Goal: Task Accomplishment & Management: Manage account settings

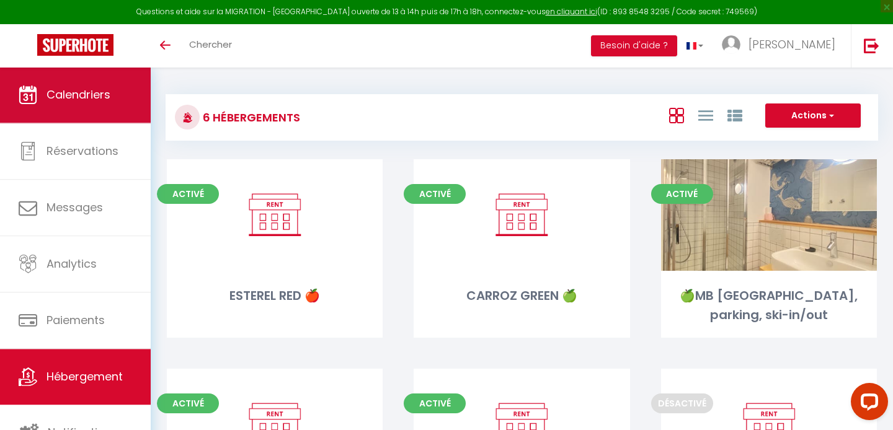
click at [58, 93] on span "Calendriers" at bounding box center [78, 94] width 64 height 15
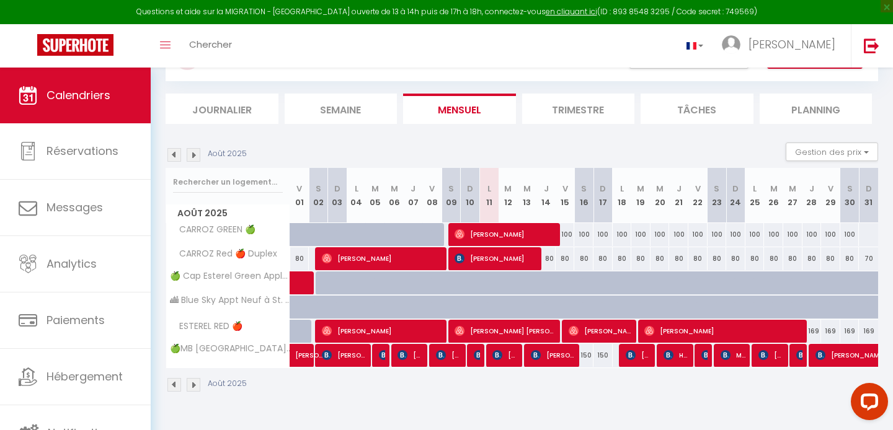
scroll to position [68, 0]
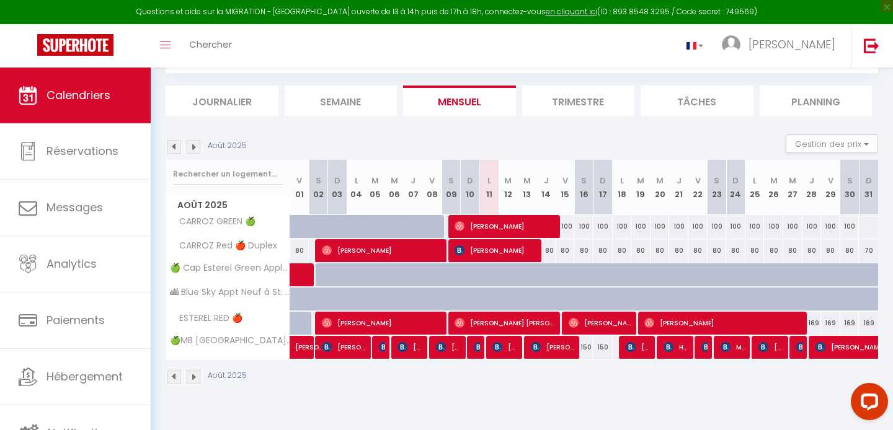
click at [192, 148] on img at bounding box center [194, 147] width 14 height 14
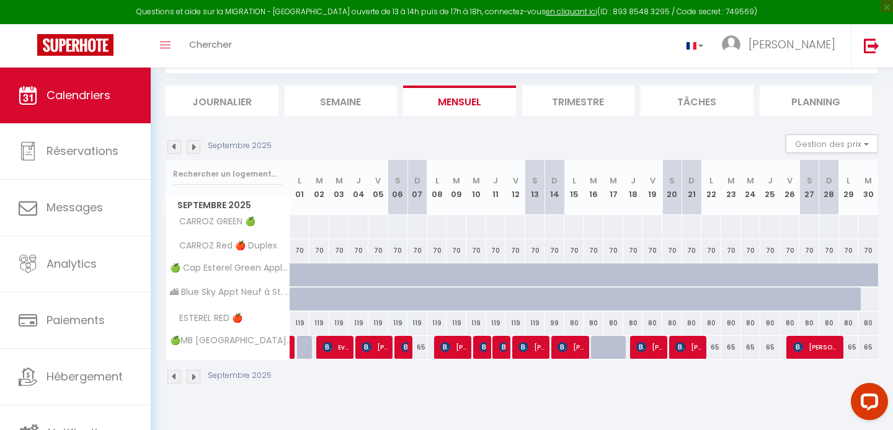
click at [169, 149] on img at bounding box center [174, 147] width 14 height 14
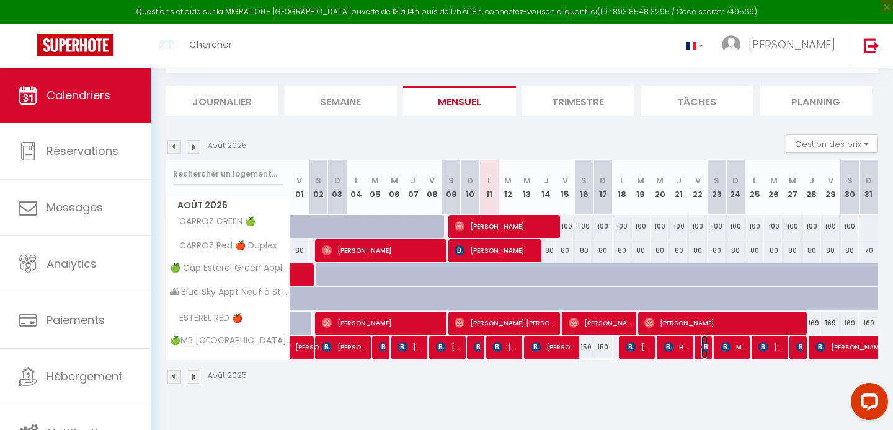
click at [704, 353] on span "[PERSON_NAME] [PERSON_NAME]" at bounding box center [704, 347] width 6 height 24
select select "OK"
select select "0"
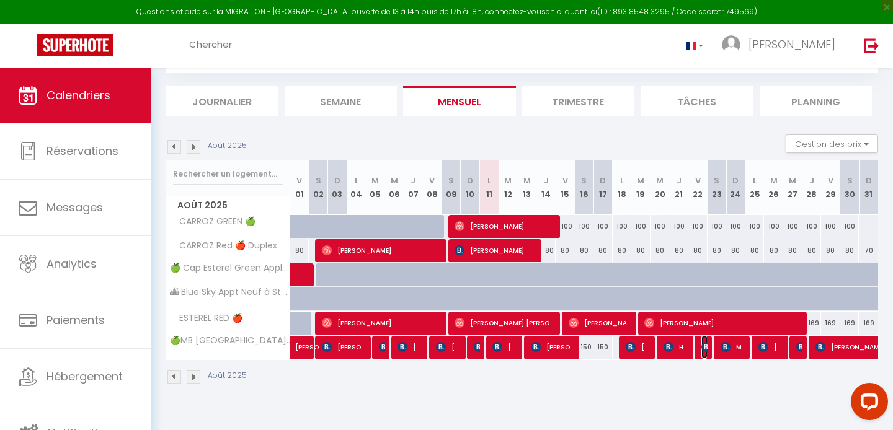
select select "1"
select select
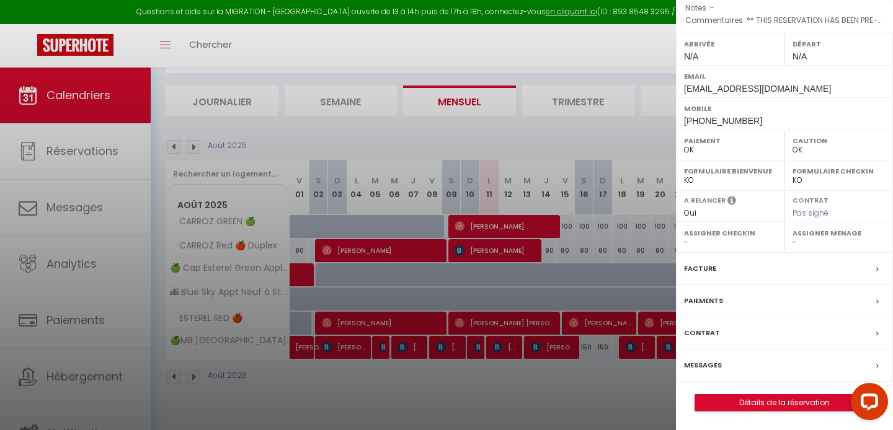
scroll to position [199, 0]
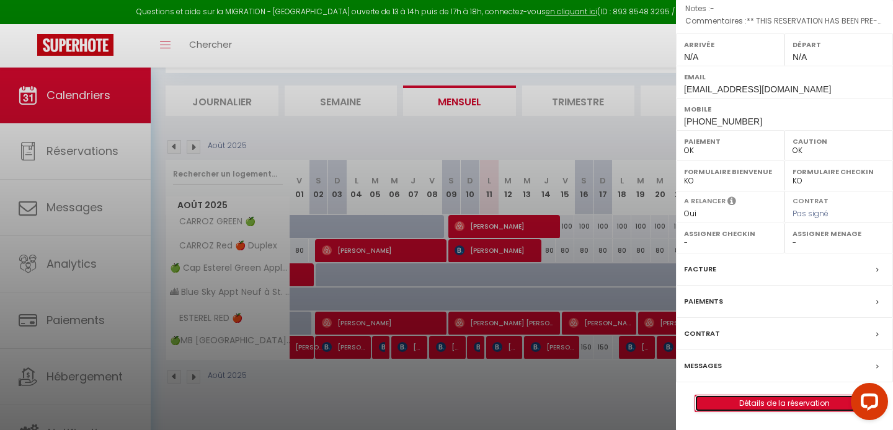
click at [727, 404] on link "Détails de la réservation" at bounding box center [784, 404] width 179 height 16
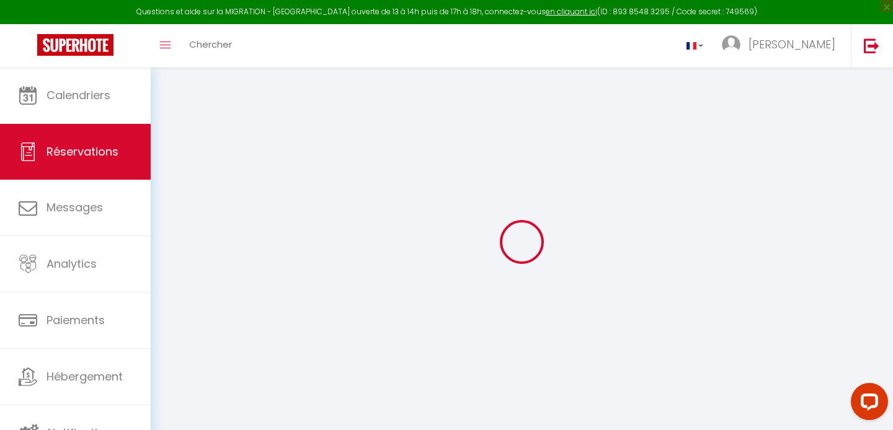
select select
checkbox input "false"
select select
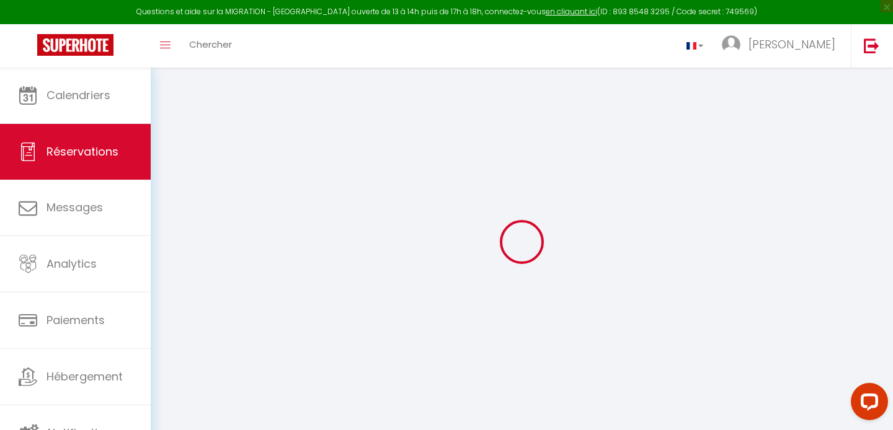
checkbox input "false"
type textarea "** THIS RESERVATION HAS BEEN PRE-PAID ** BOOKING NOTE : Payment charge is EUR 2…"
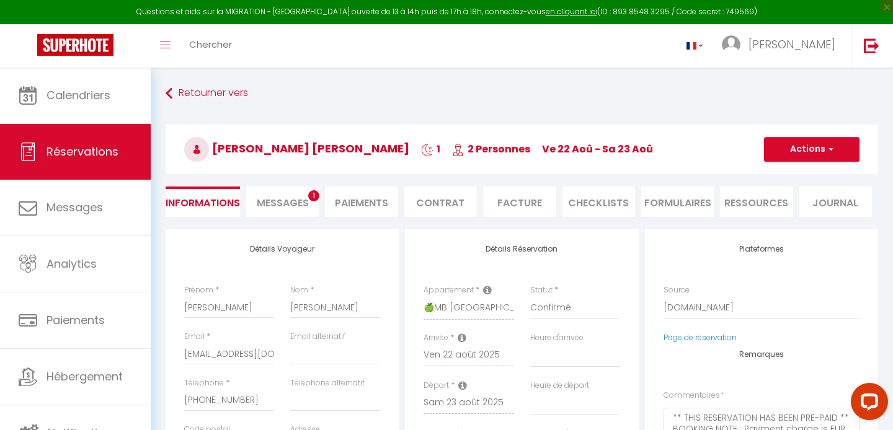
type input "30"
type input "4.25"
select select
checkbox input "false"
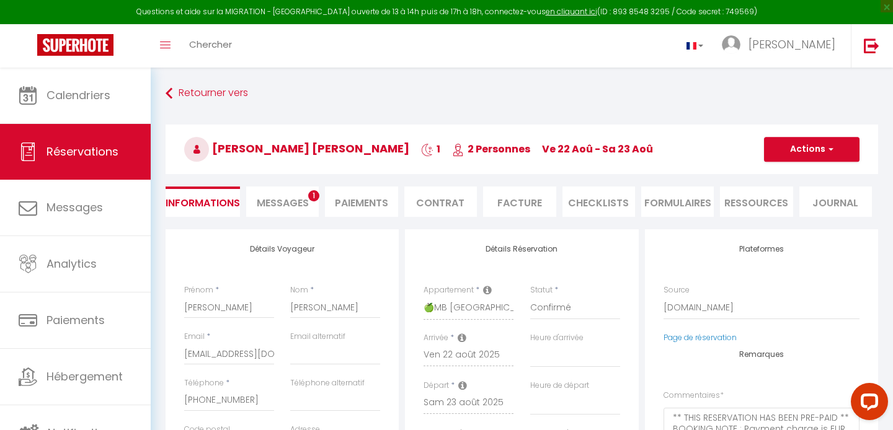
select select
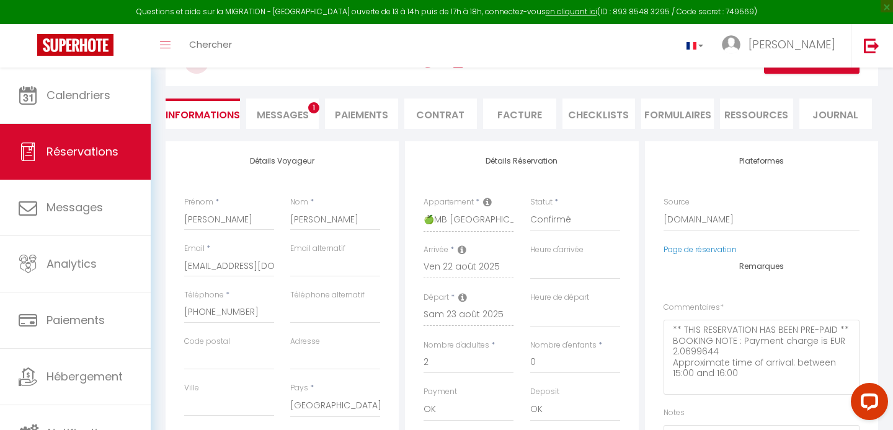
scroll to position [101, 0]
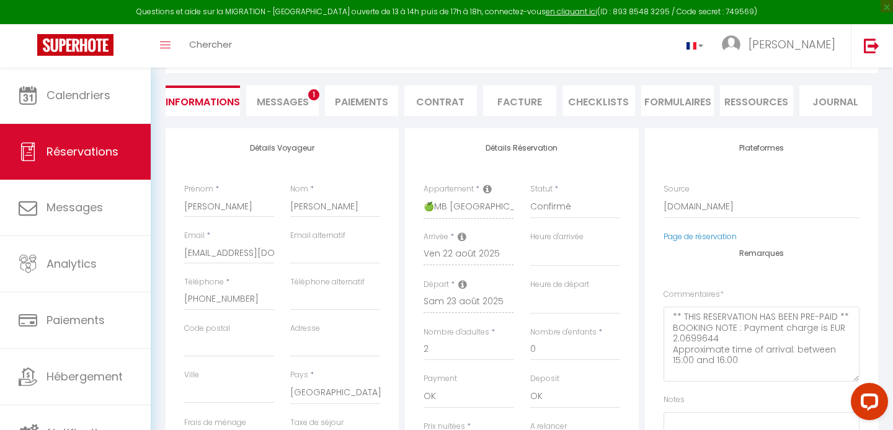
click at [278, 99] on span "Messages" at bounding box center [283, 102] width 52 height 14
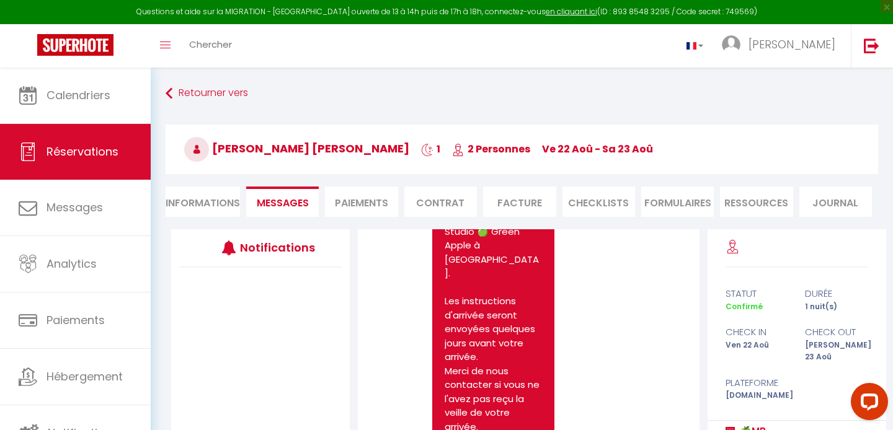
scroll to position [167, 0]
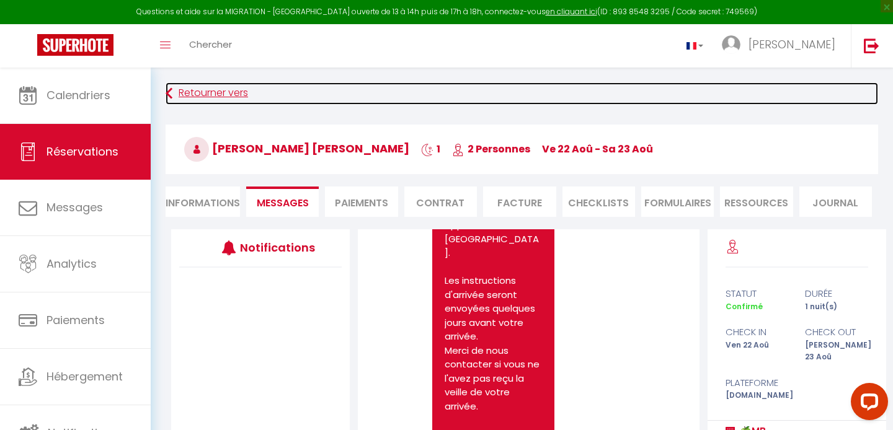
click at [225, 96] on link "Retourner vers" at bounding box center [522, 93] width 712 height 22
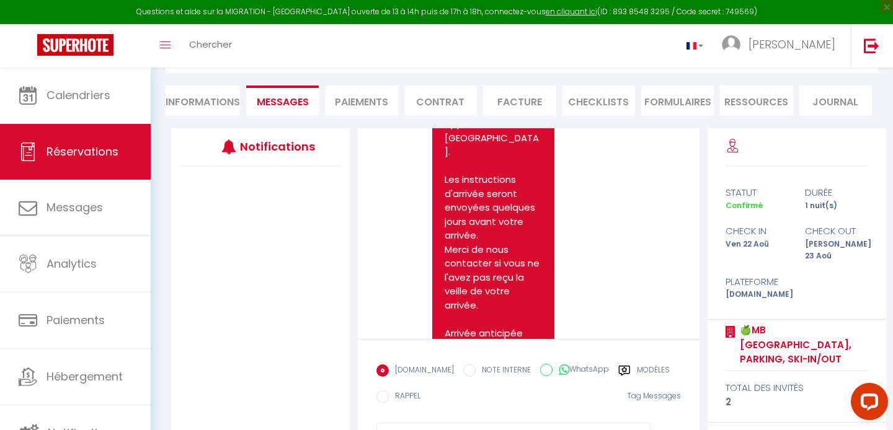
select select
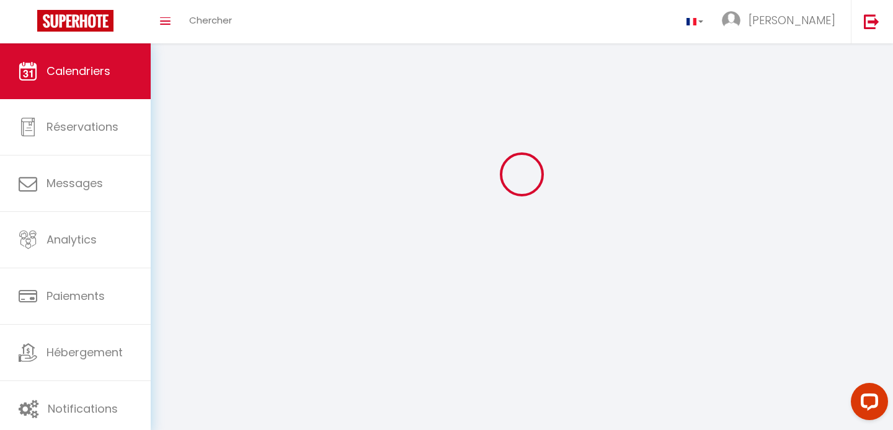
scroll to position [68, 0]
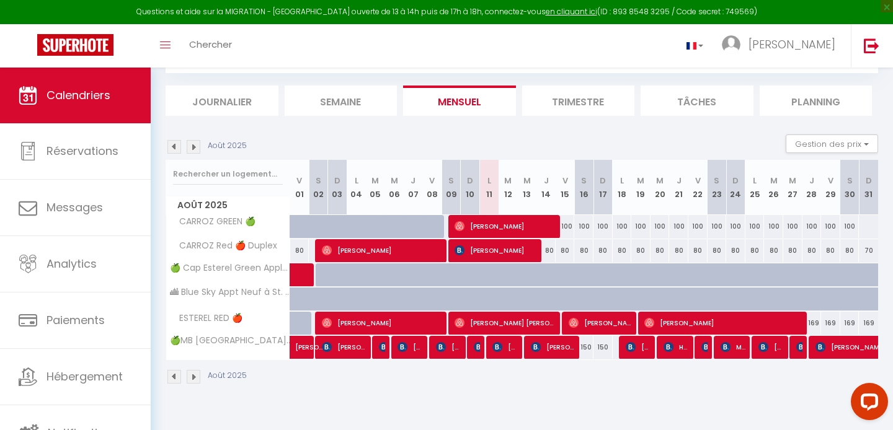
click at [195, 148] on img at bounding box center [194, 147] width 14 height 14
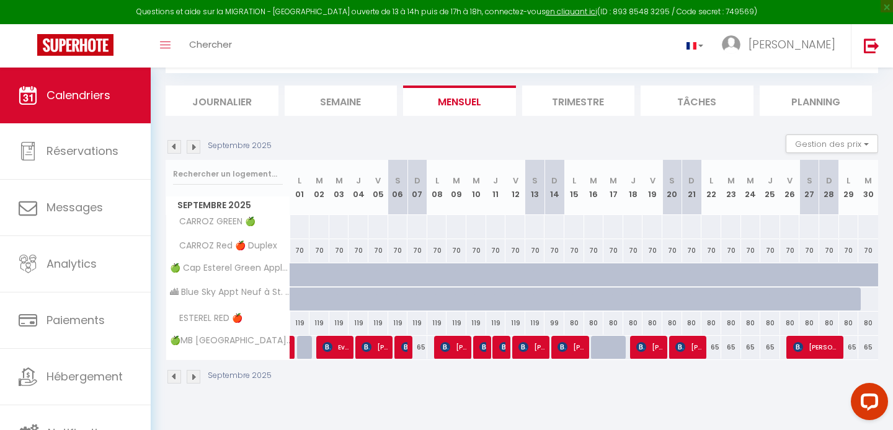
click at [167, 144] on img at bounding box center [174, 147] width 14 height 14
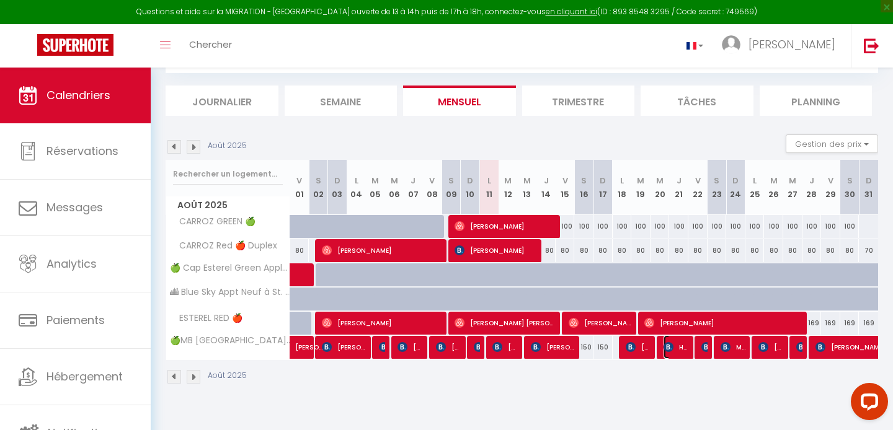
click at [678, 344] on span "Hava Golan" at bounding box center [675, 347] width 25 height 24
select select "OK"
select select "0"
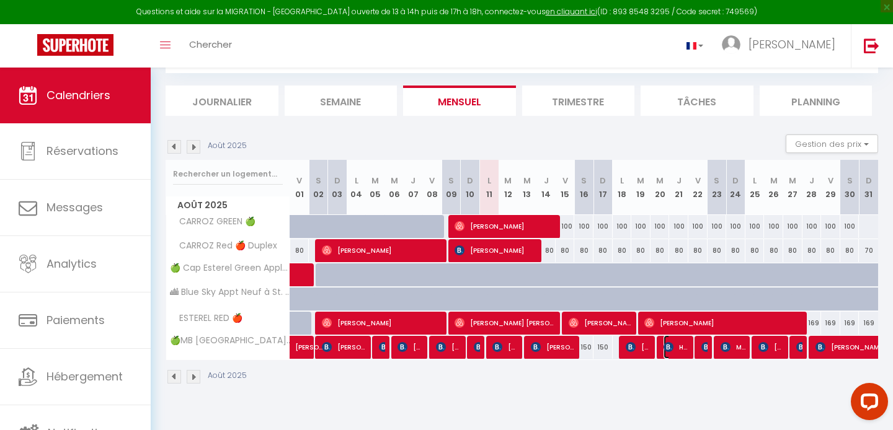
select select "1"
select select
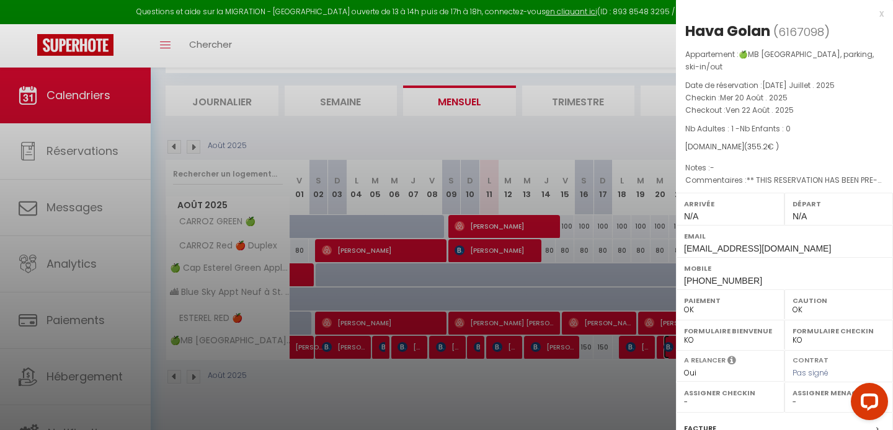
scroll to position [160, 0]
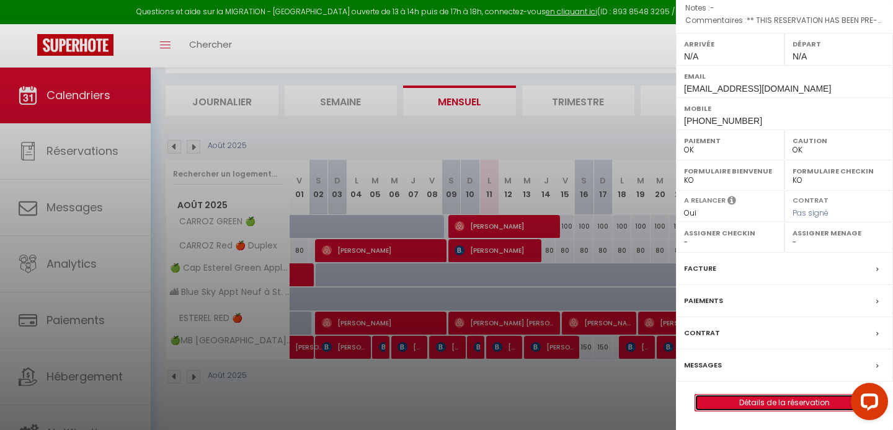
click at [753, 402] on link "Détails de la réservation" at bounding box center [784, 403] width 179 height 16
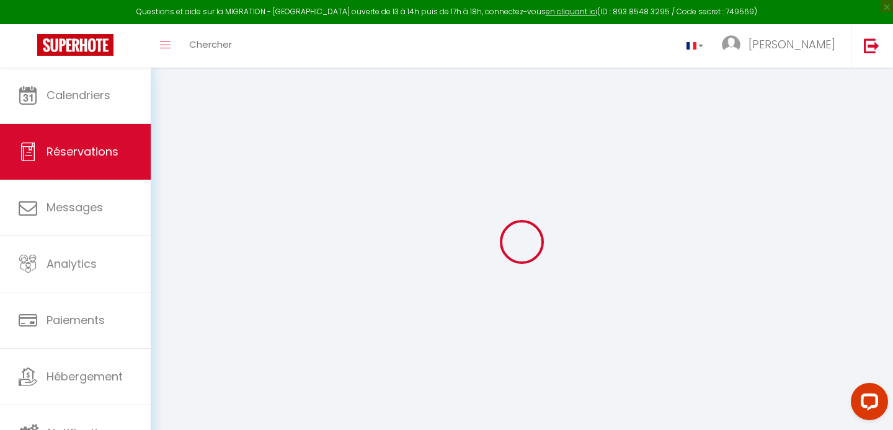
select select
checkbox input "false"
select select
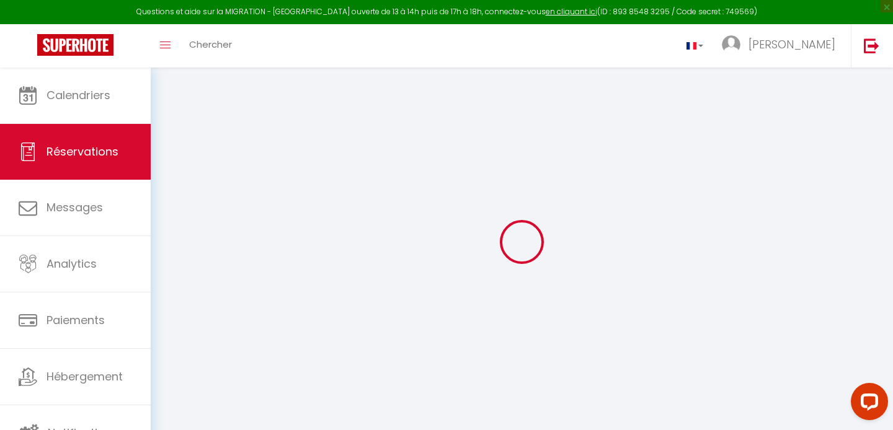
checkbox input "false"
type textarea "** THIS RESERVATION HAS BEEN PRE-PAID ** BOOKING NOTE : Payment charge is EUR 4…"
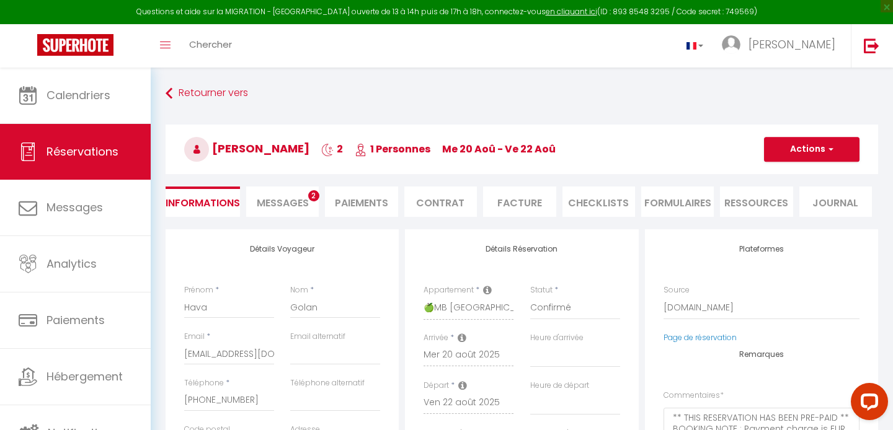
type input "30"
type input "9.2"
select select
checkbox input "false"
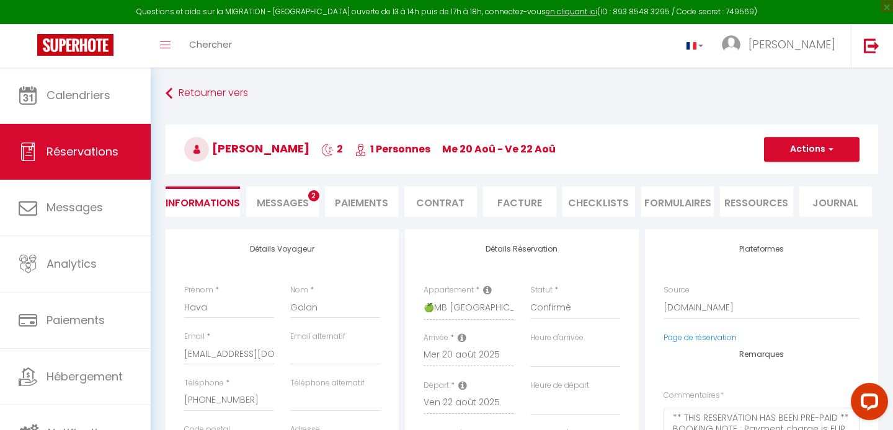
select select
click at [297, 213] on li "Messages 2" at bounding box center [282, 202] width 73 height 30
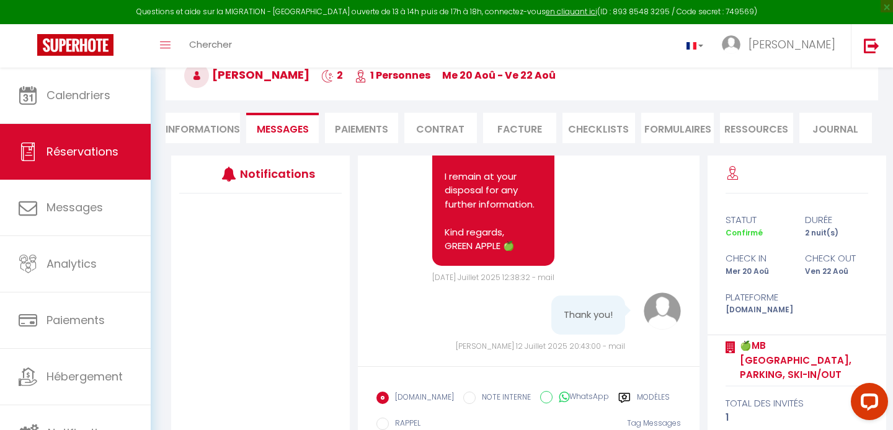
scroll to position [161, 0]
